Goal: Entertainment & Leisure: Consume media (video, audio)

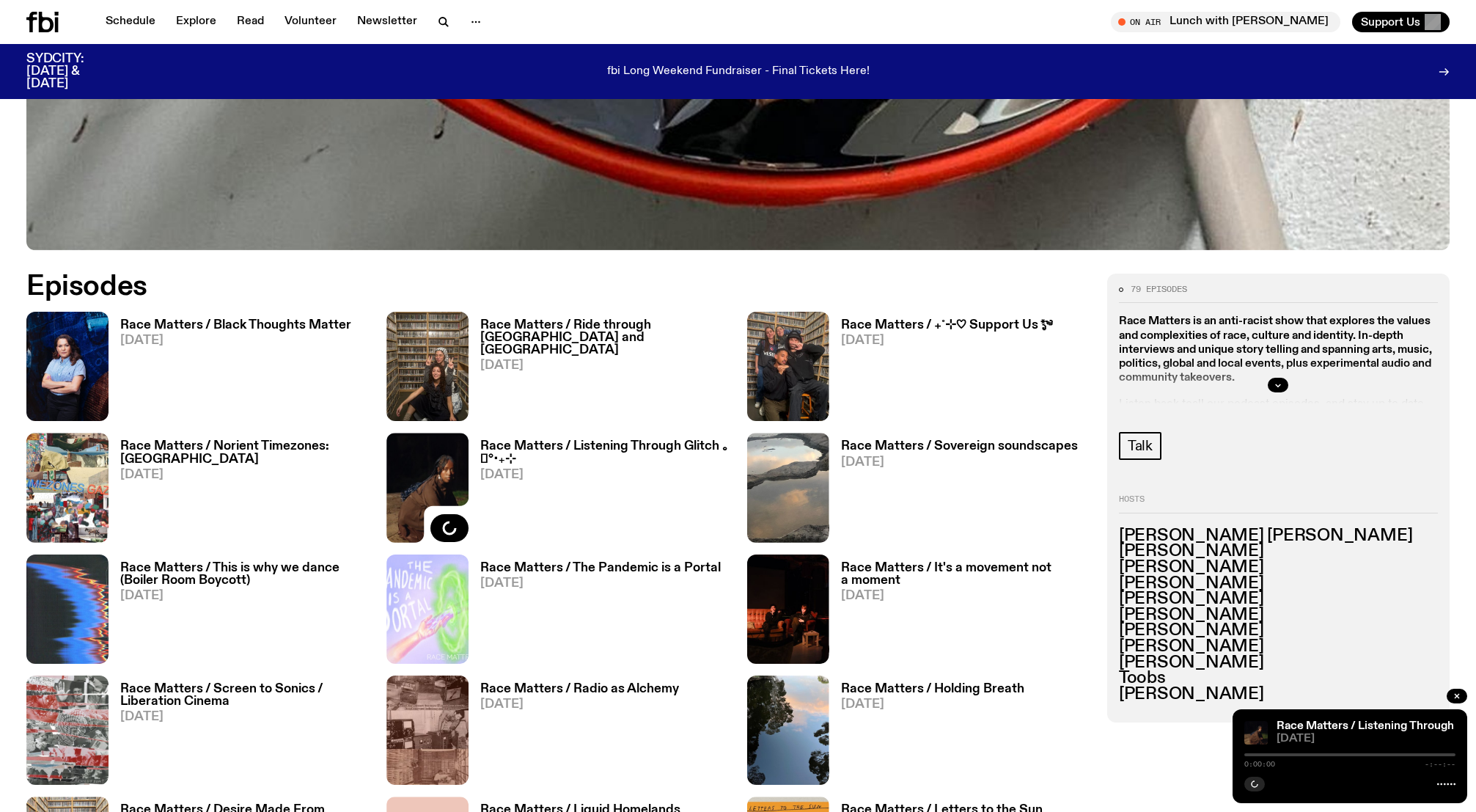
scroll to position [771, 0]
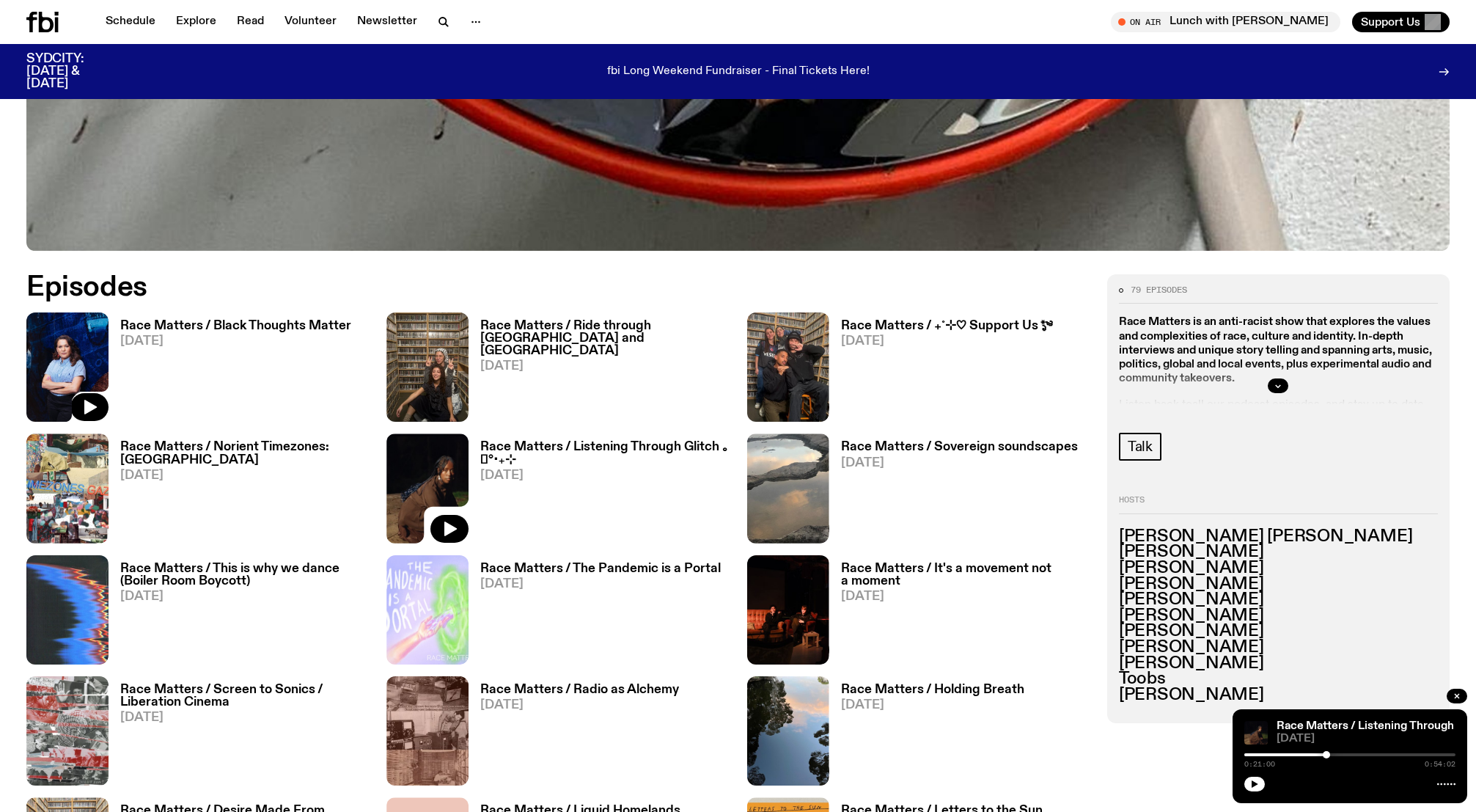
click at [101, 360] on img at bounding box center [67, 367] width 82 height 109
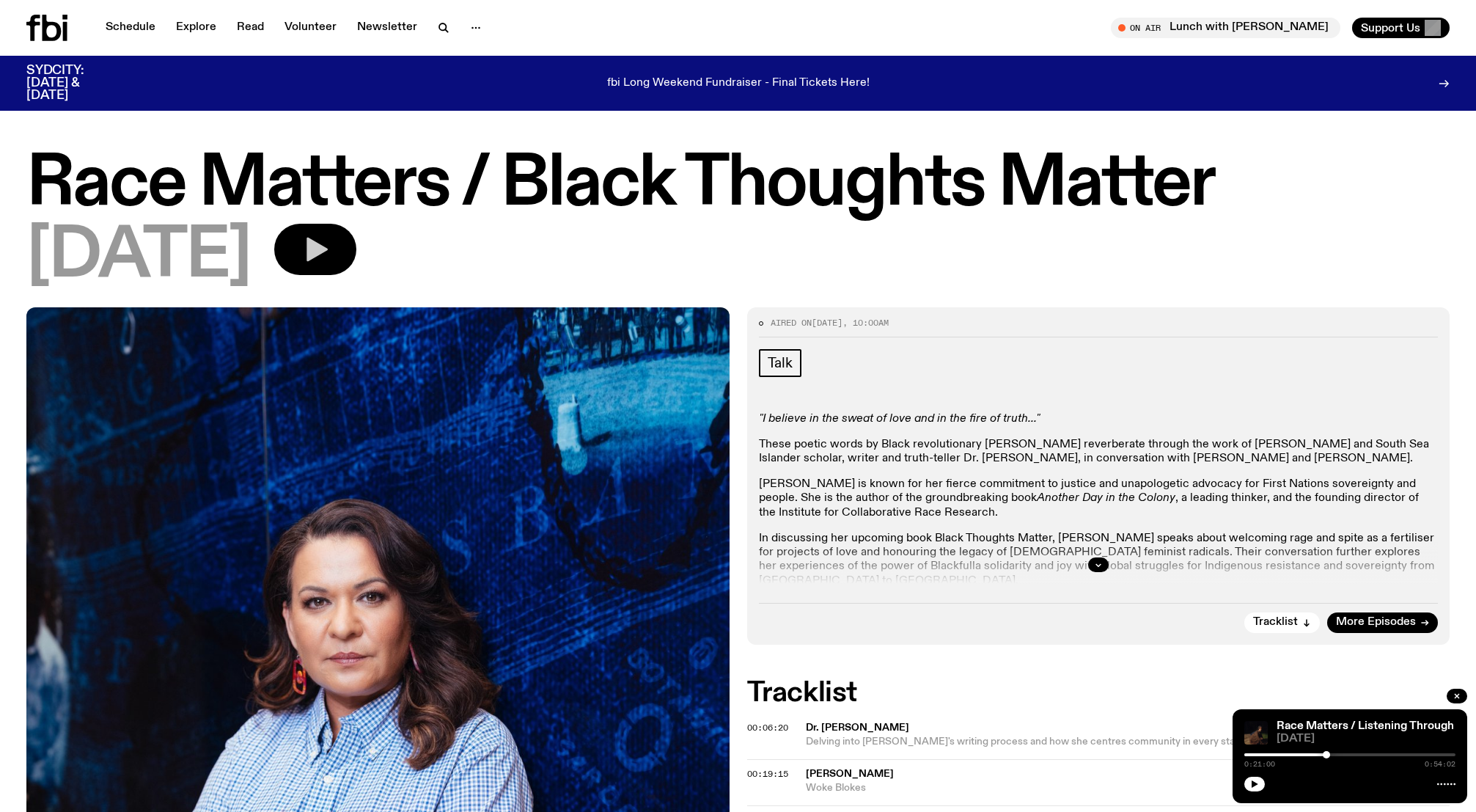
click at [355, 240] on button "button" at bounding box center [315, 249] width 82 height 51
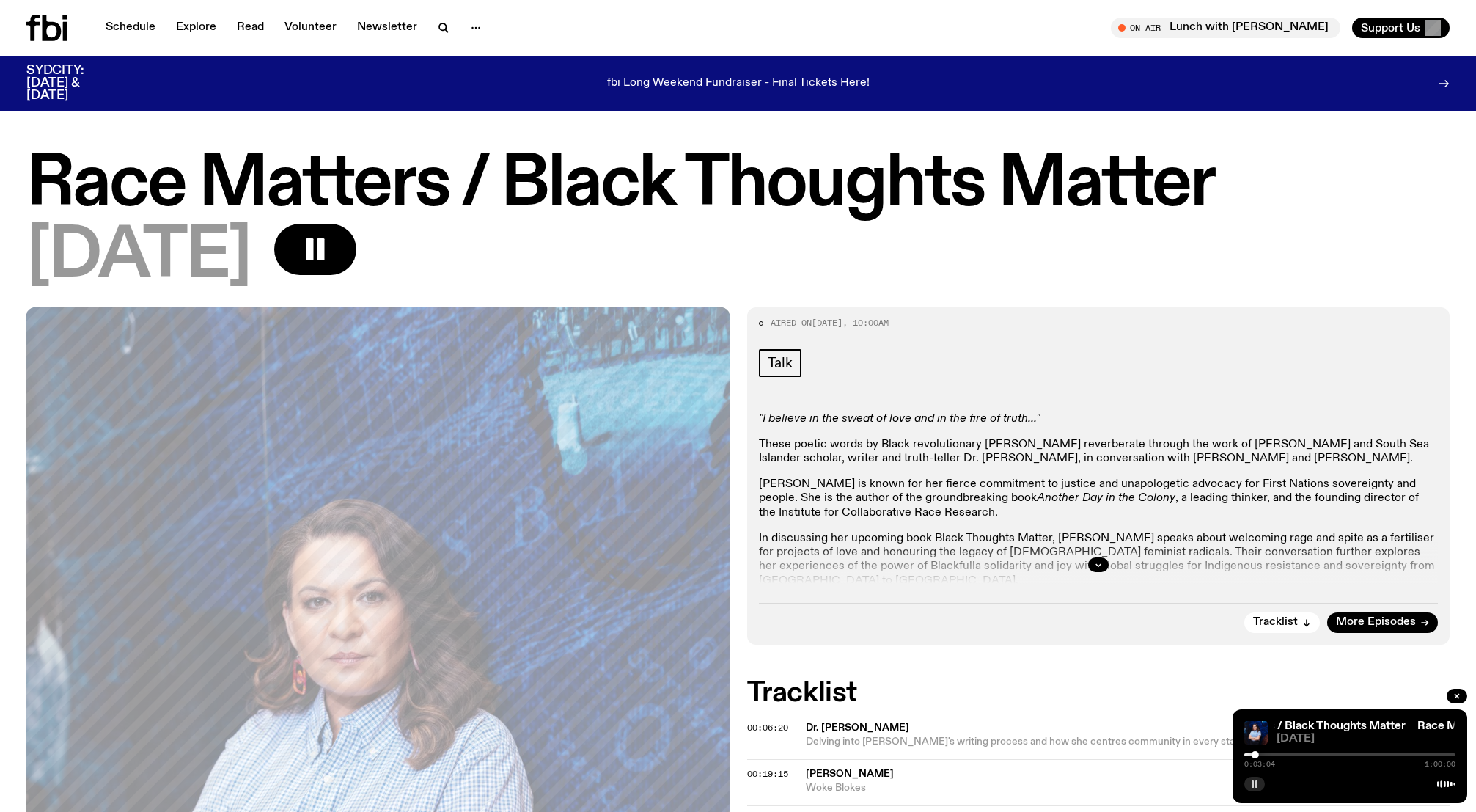
click at [1256, 783] on rect "button" at bounding box center [1256, 784] width 2 height 8
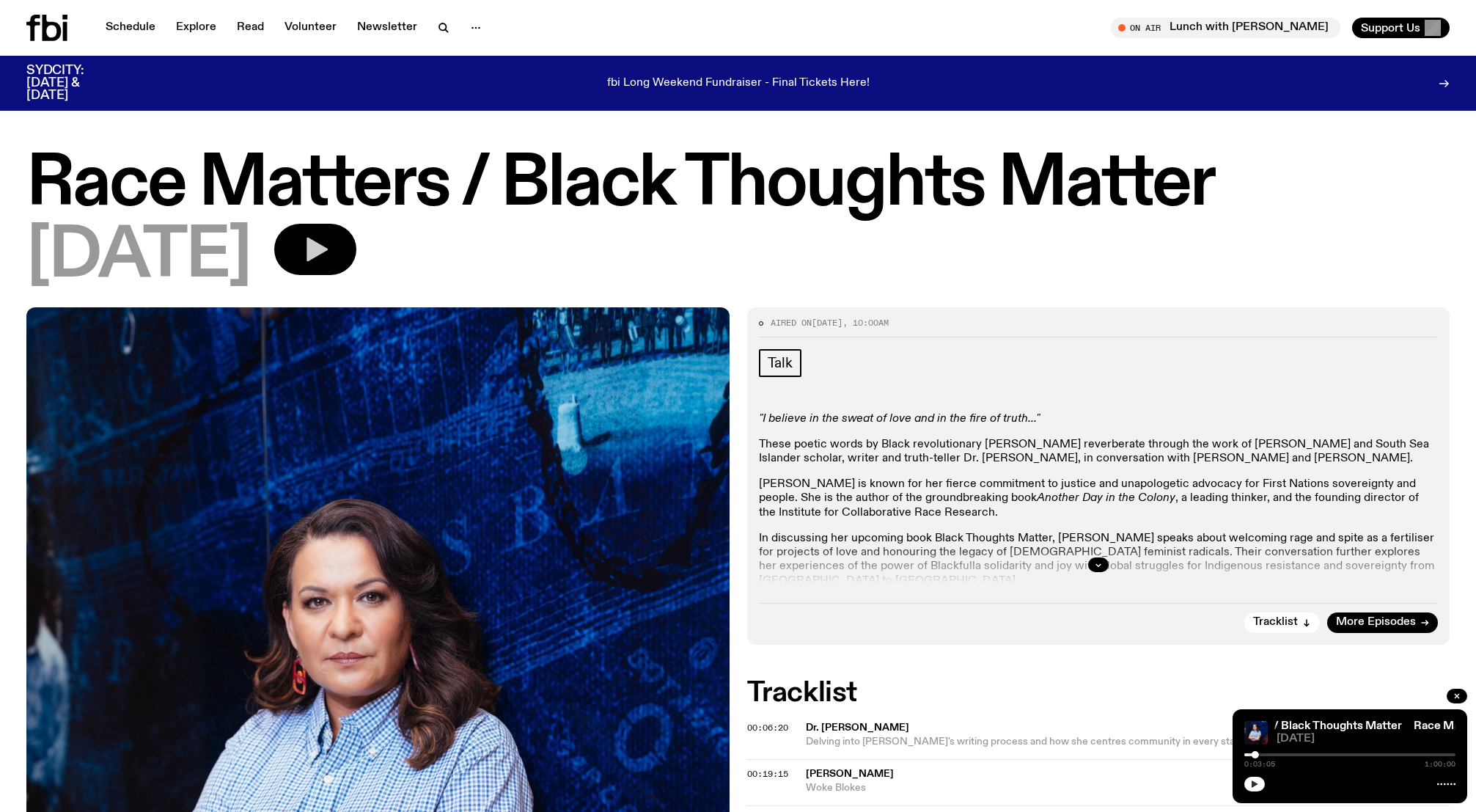
click at [354, 254] on button "button" at bounding box center [315, 249] width 82 height 51
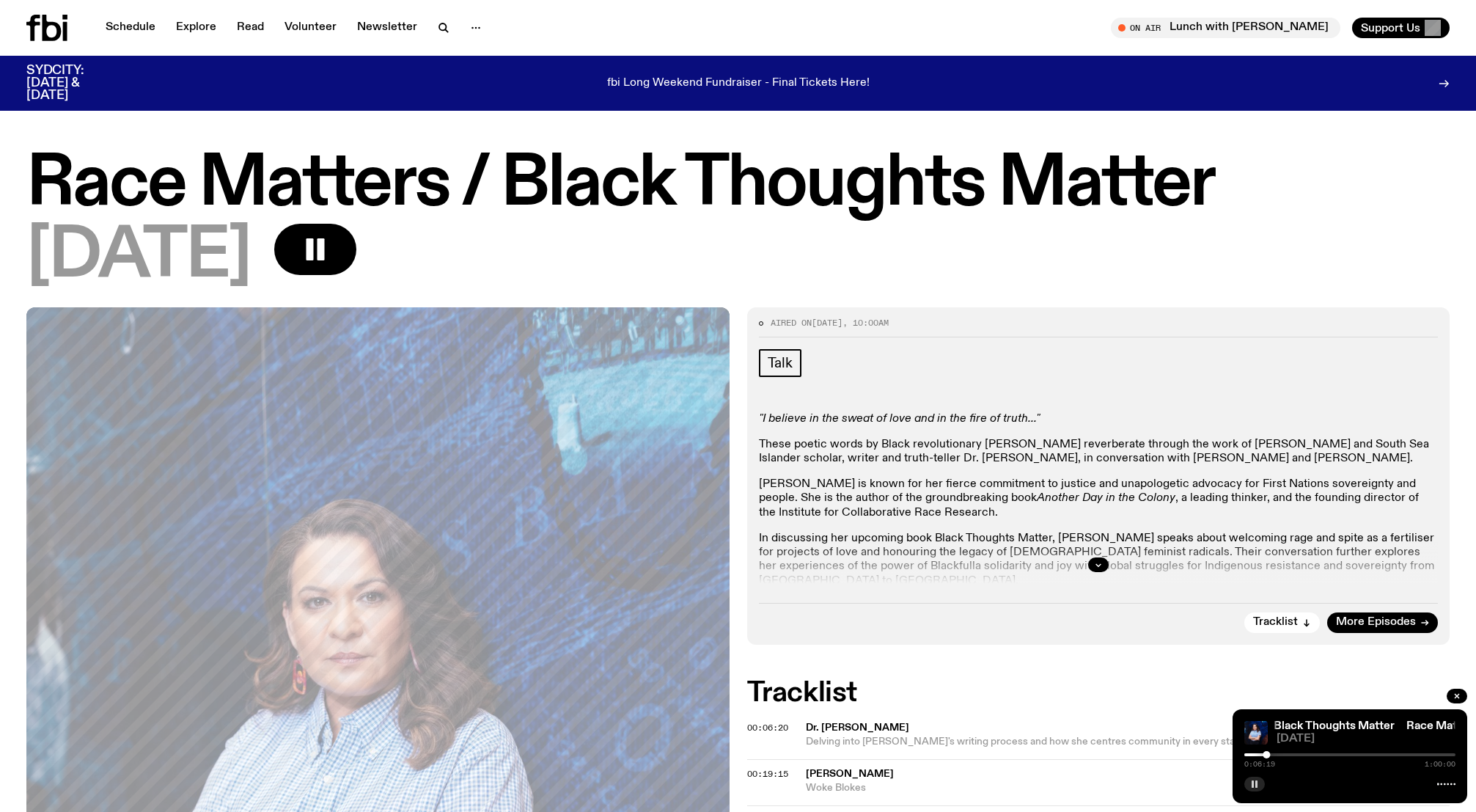
click at [1251, 778] on button "button" at bounding box center [1254, 783] width 20 height 14
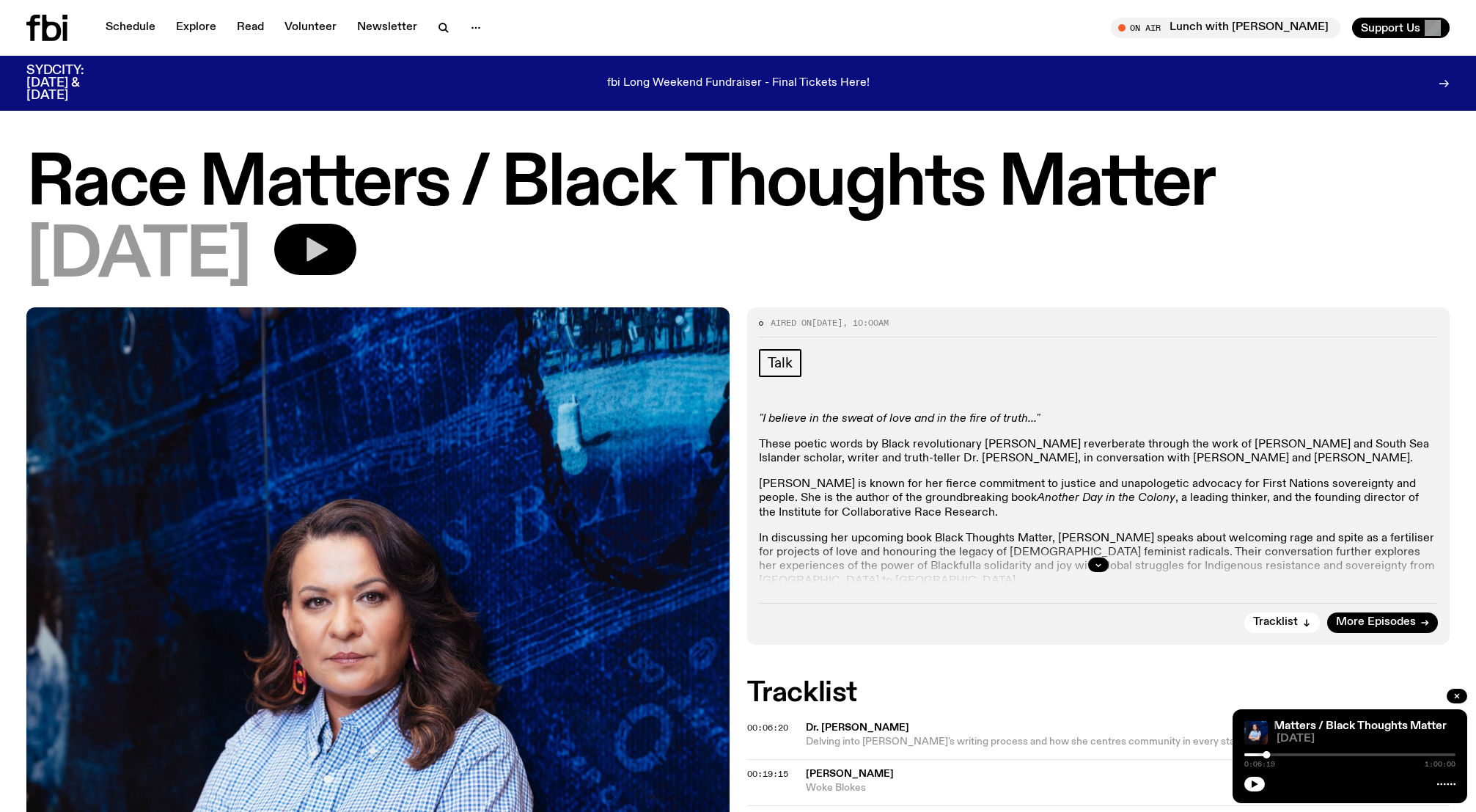
click at [328, 247] on icon "button" at bounding box center [317, 249] width 21 height 24
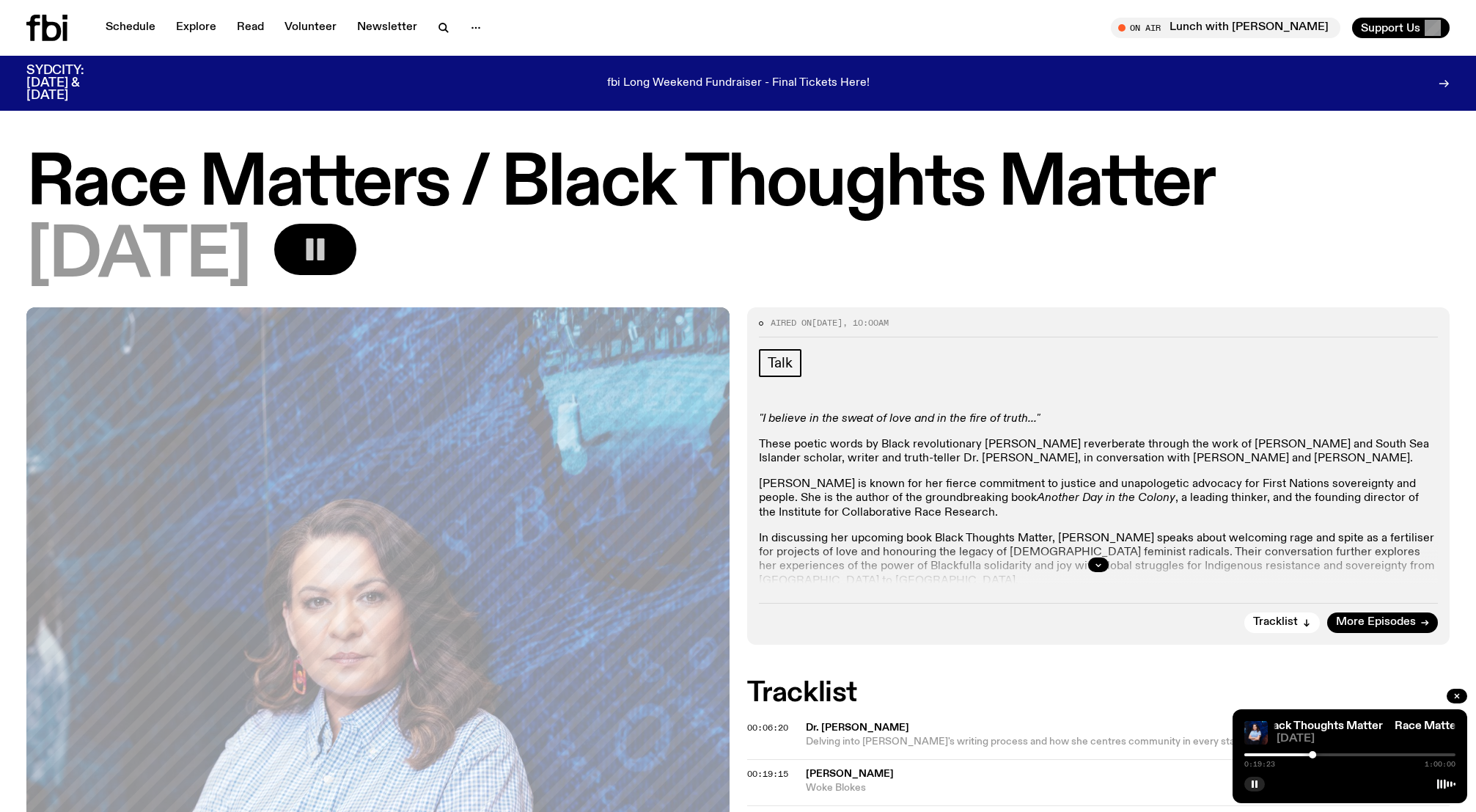
click at [1321, 756] on div "0:19:23 1:00:00" at bounding box center [1350, 759] width 211 height 17
click at [1321, 753] on div at bounding box center [1350, 755] width 211 height 3
click at [1336, 756] on div at bounding box center [1254, 755] width 211 height 3
click at [1258, 783] on icon "button" at bounding box center [1255, 784] width 9 height 9
